Goal: Transaction & Acquisition: Purchase product/service

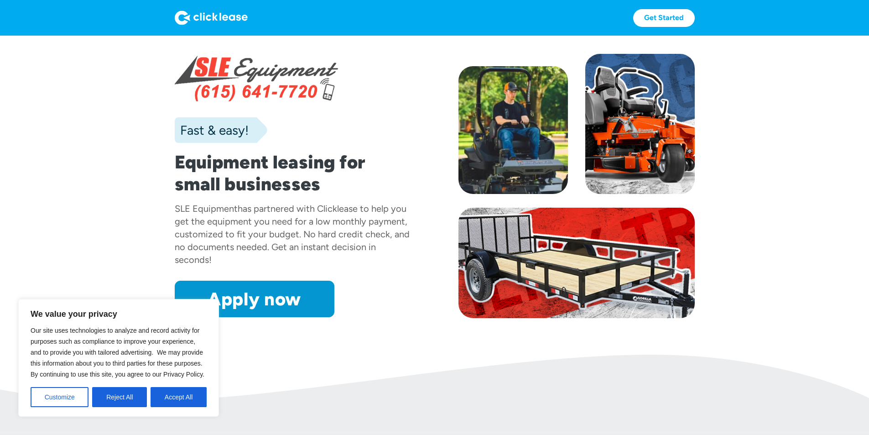
scroll to position [46, 0]
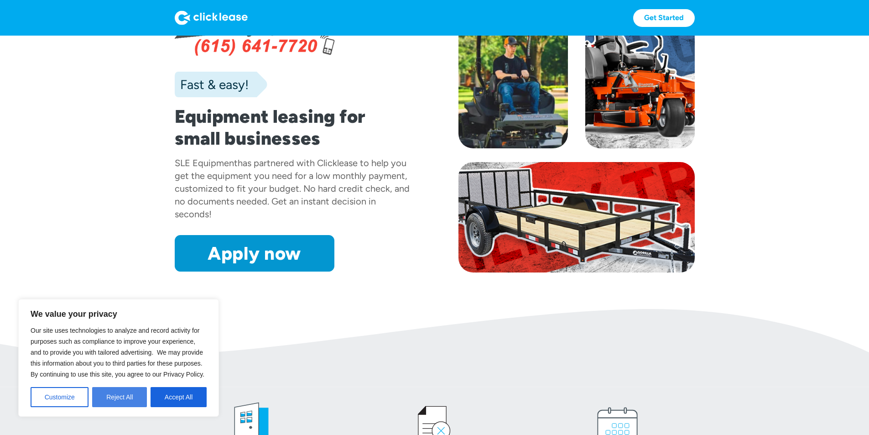
click at [132, 397] on button "Reject All" at bounding box center [119, 397] width 55 height 20
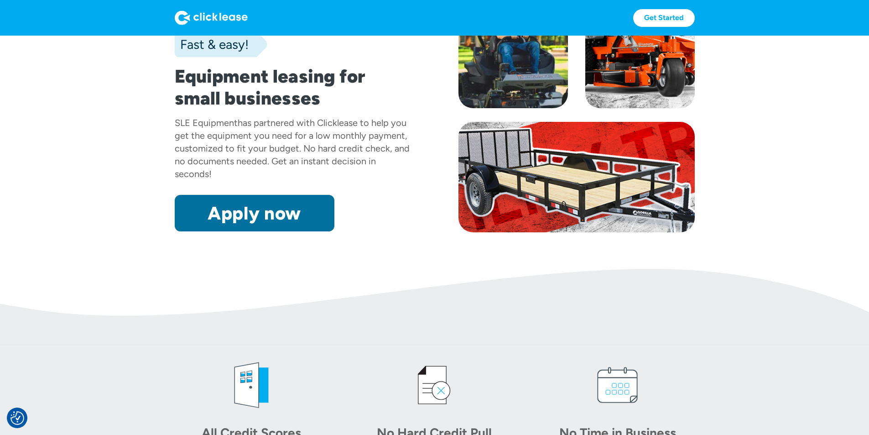
scroll to position [137, 0]
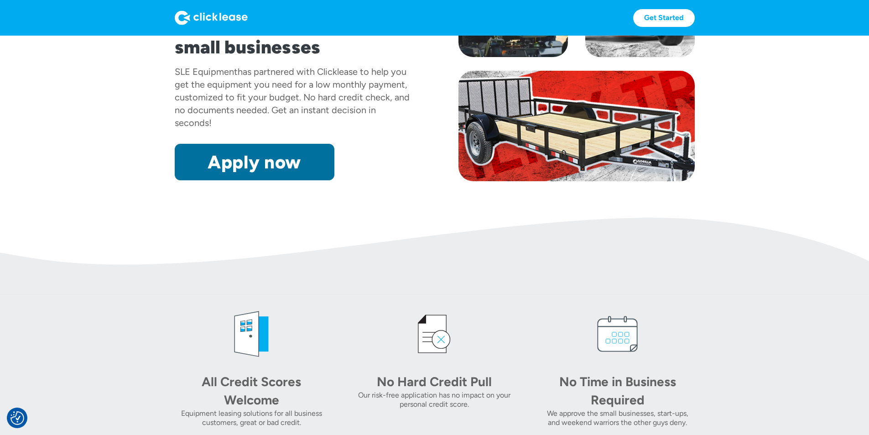
click at [207, 180] on link "Apply now" at bounding box center [255, 162] width 160 height 36
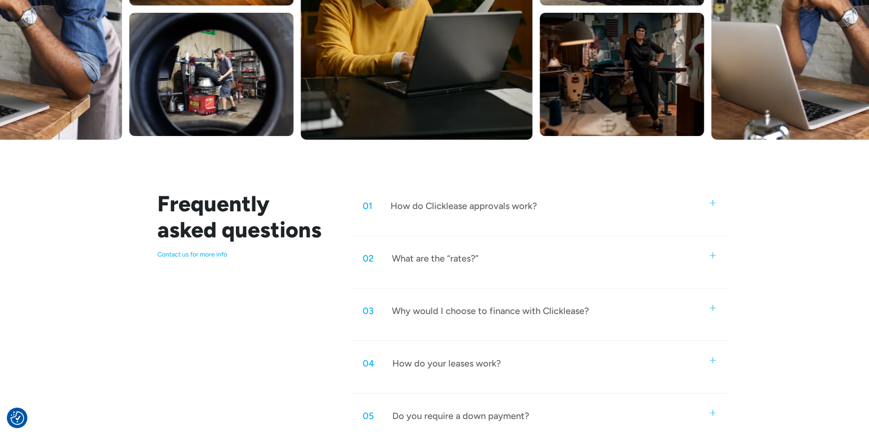
scroll to position [319, 0]
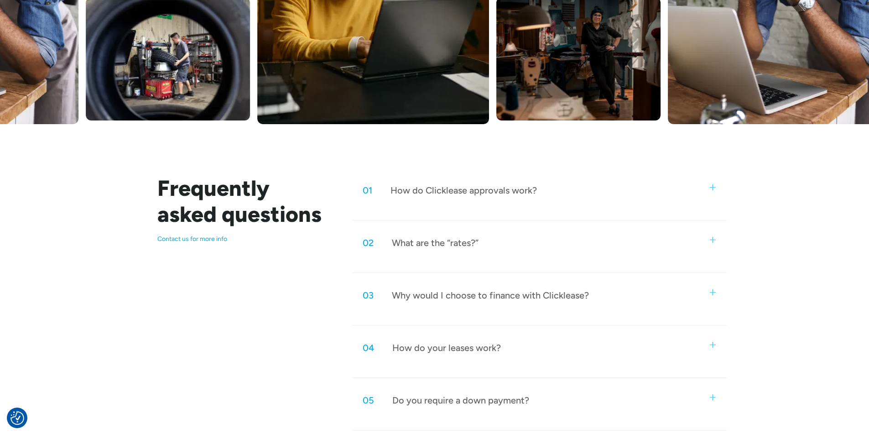
click at [461, 249] on div "02 What are the “rates?”" at bounding box center [539, 243] width 374 height 30
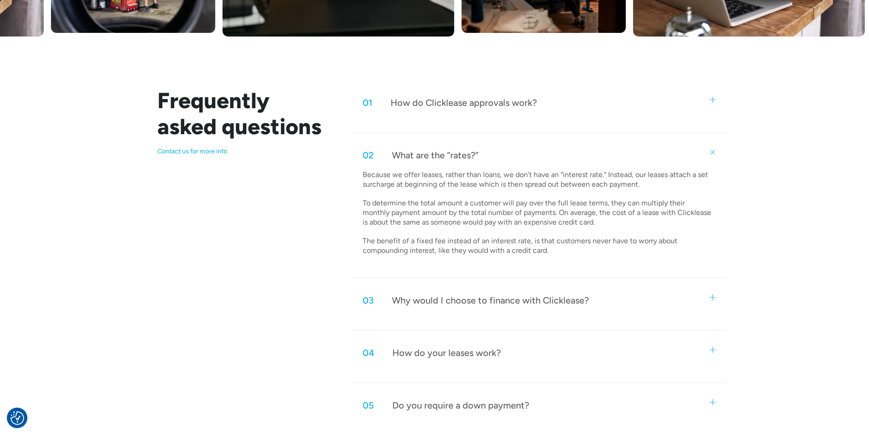
scroll to position [502, 0]
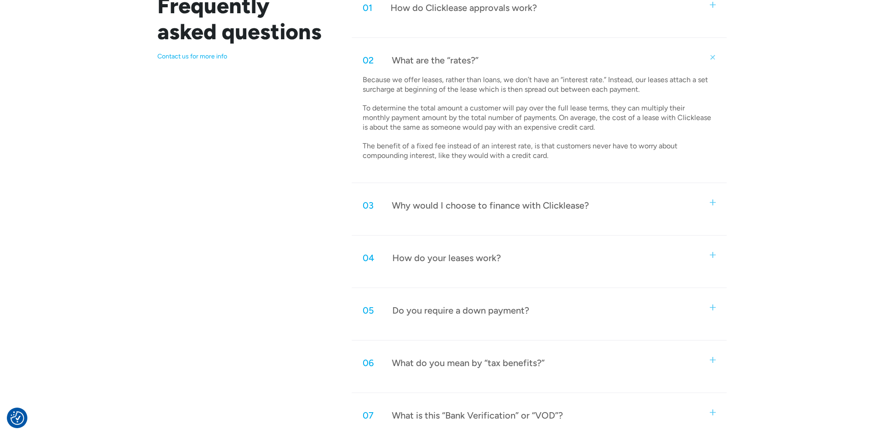
click at [538, 208] on div "Why would I choose to finance with Clicklease?" at bounding box center [490, 205] width 197 height 12
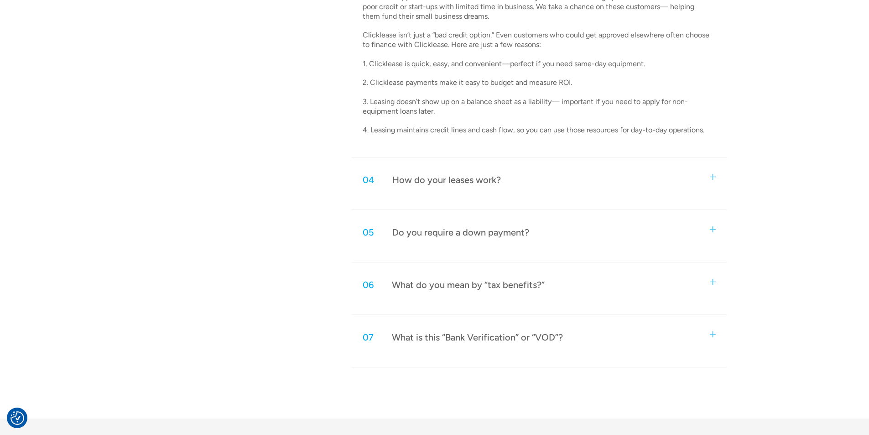
scroll to position [730, 0]
click at [477, 180] on div "How do your leases work?" at bounding box center [446, 179] width 109 height 12
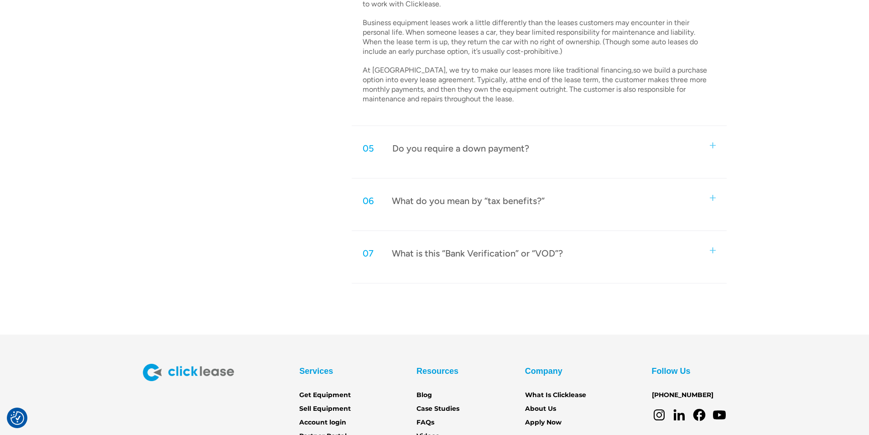
scroll to position [1003, 0]
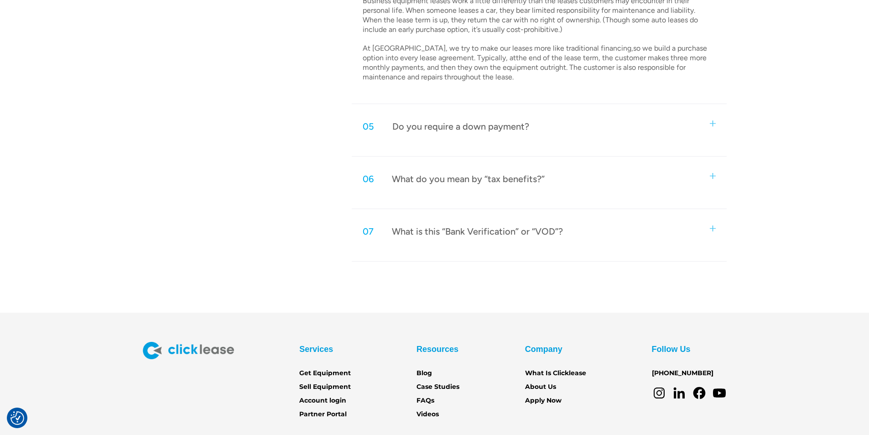
click at [495, 138] on div "05 Do you require a down payment?" at bounding box center [539, 126] width 374 height 30
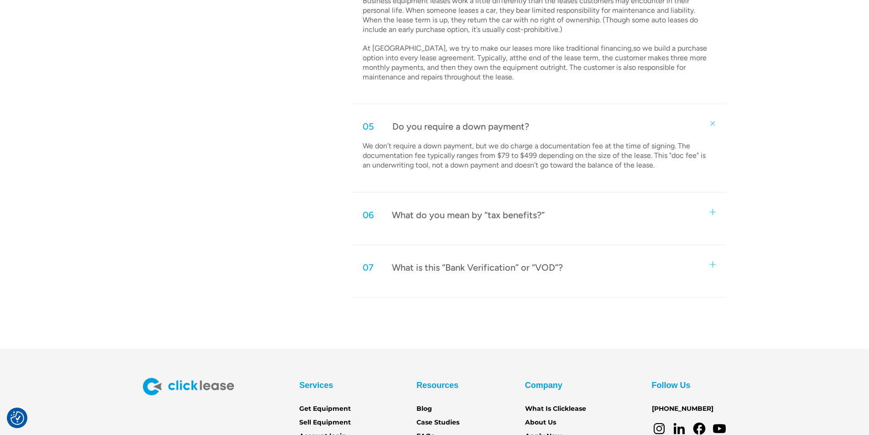
click at [508, 214] on div "What do you mean by “tax benefits?”" at bounding box center [468, 215] width 153 height 12
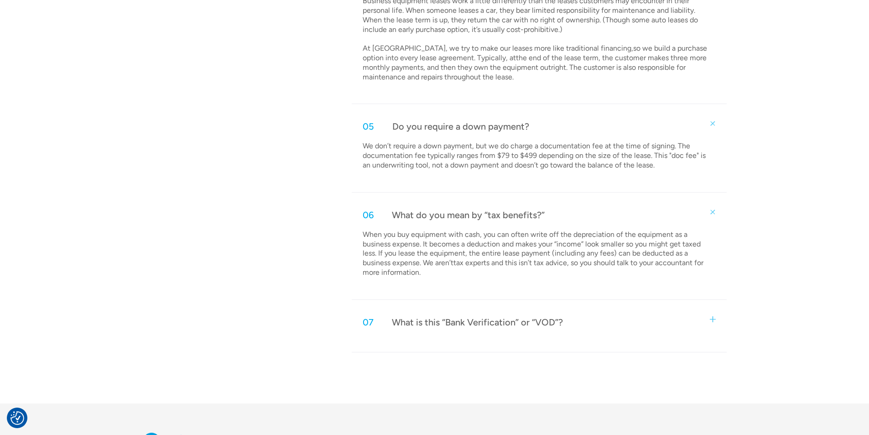
click at [471, 327] on div "What is this “Bank Verification” or “VOD”?" at bounding box center [477, 322] width 171 height 12
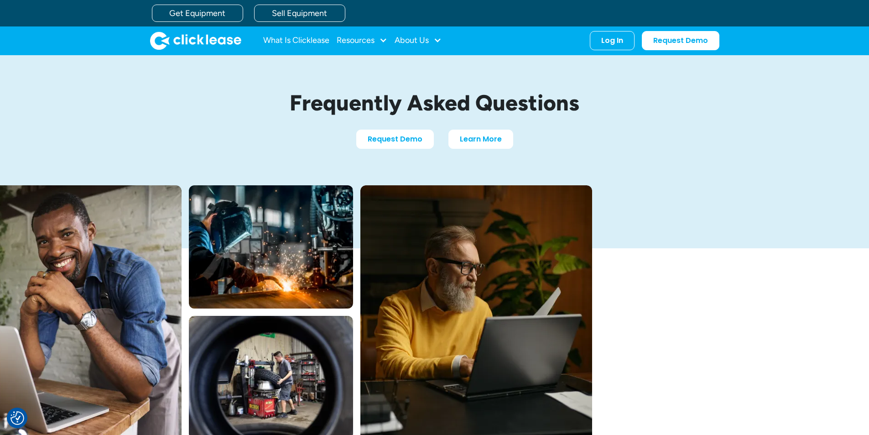
scroll to position [0, 0]
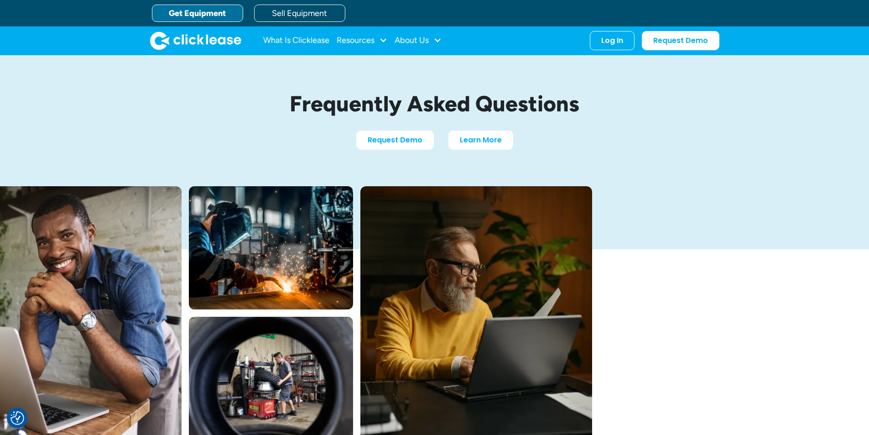
click at [198, 9] on link "Get Equipment" at bounding box center [197, 13] width 91 height 17
